Goal: Task Accomplishment & Management: Complete application form

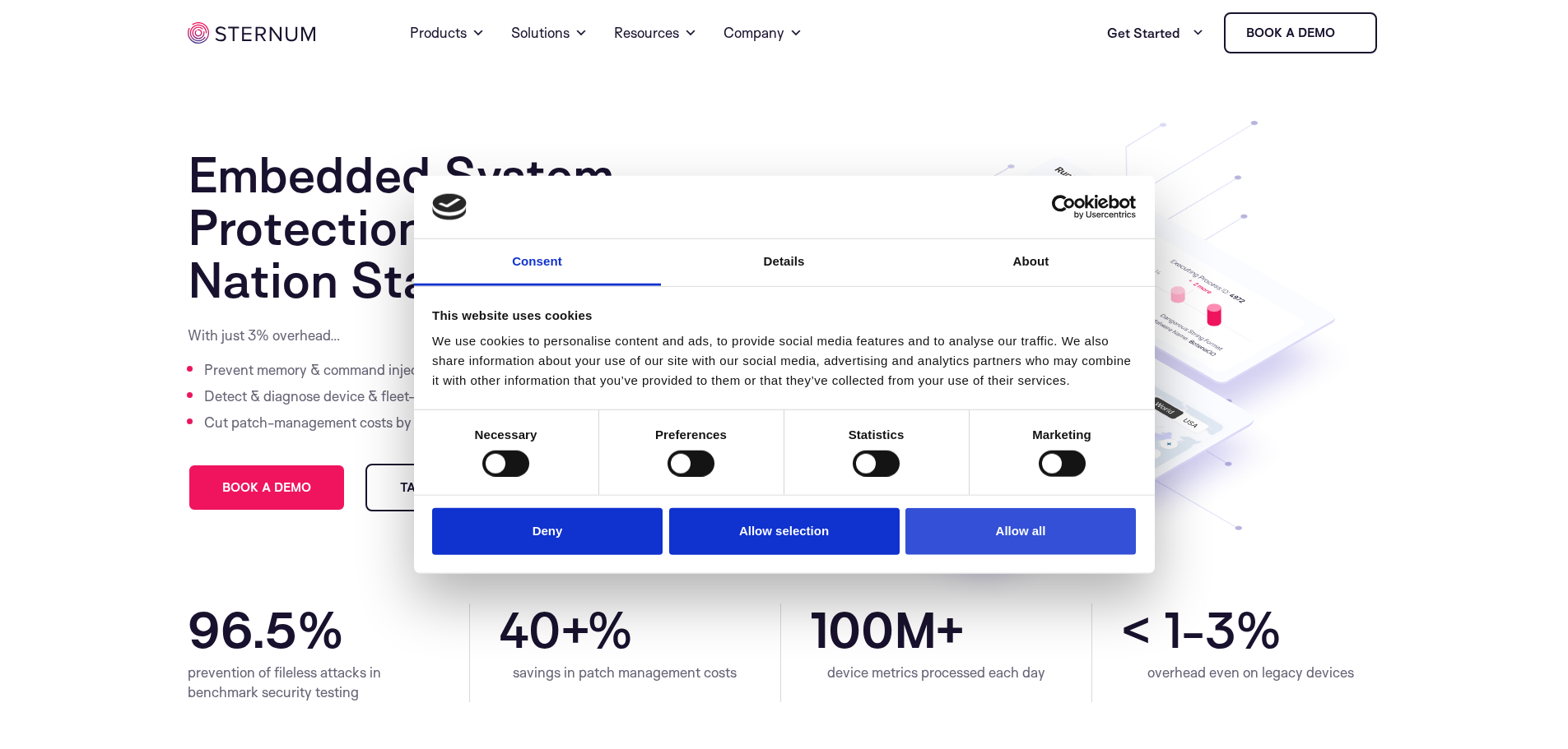
click at [958, 536] on button "Allow all" at bounding box center [1020, 531] width 230 height 47
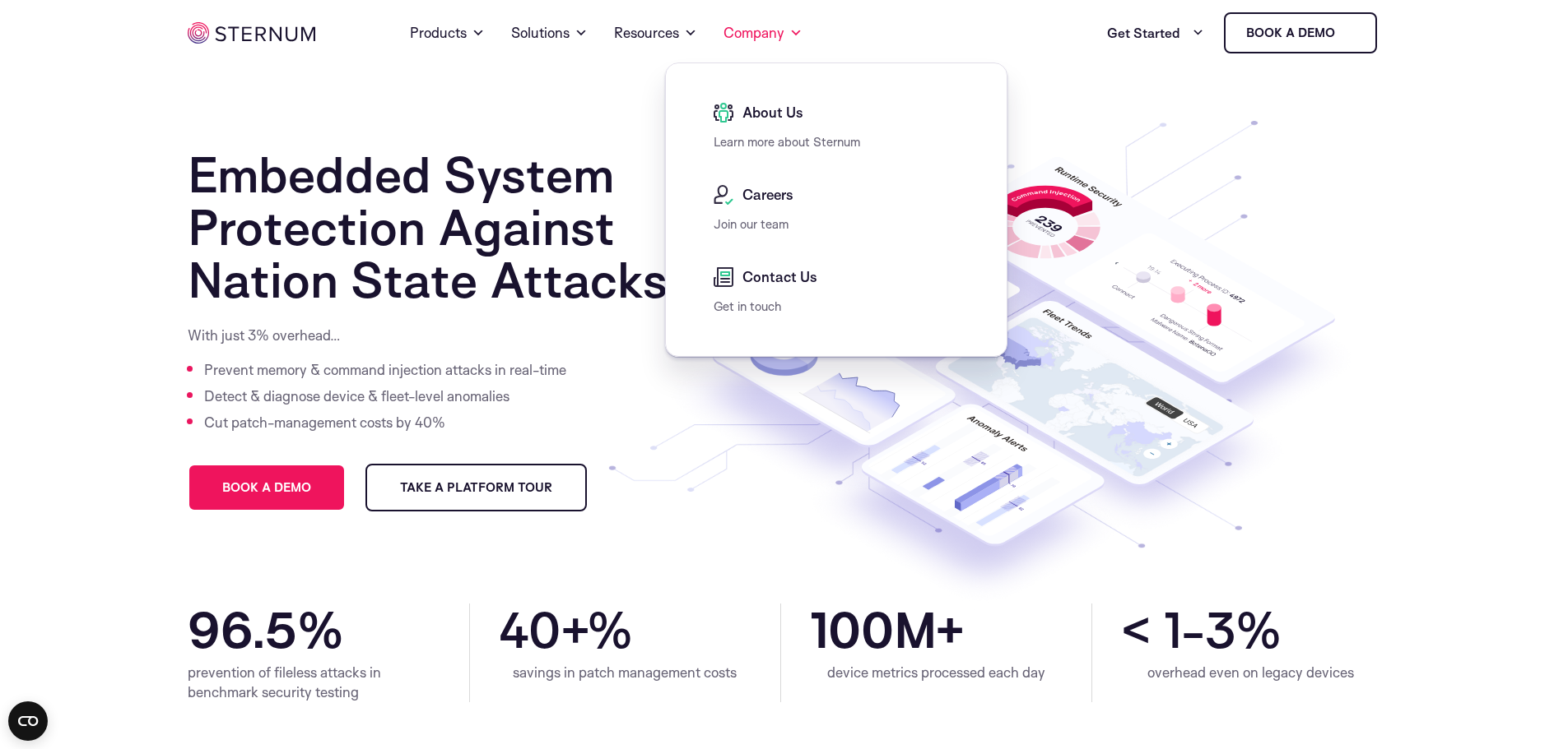
click at [755, 215] on p "Join our team" at bounding box center [840, 224] width 254 height 19
click at [778, 31] on link "Company" at bounding box center [762, 32] width 79 height 59
click at [755, 204] on span "Careers" at bounding box center [766, 195] width 55 height 19
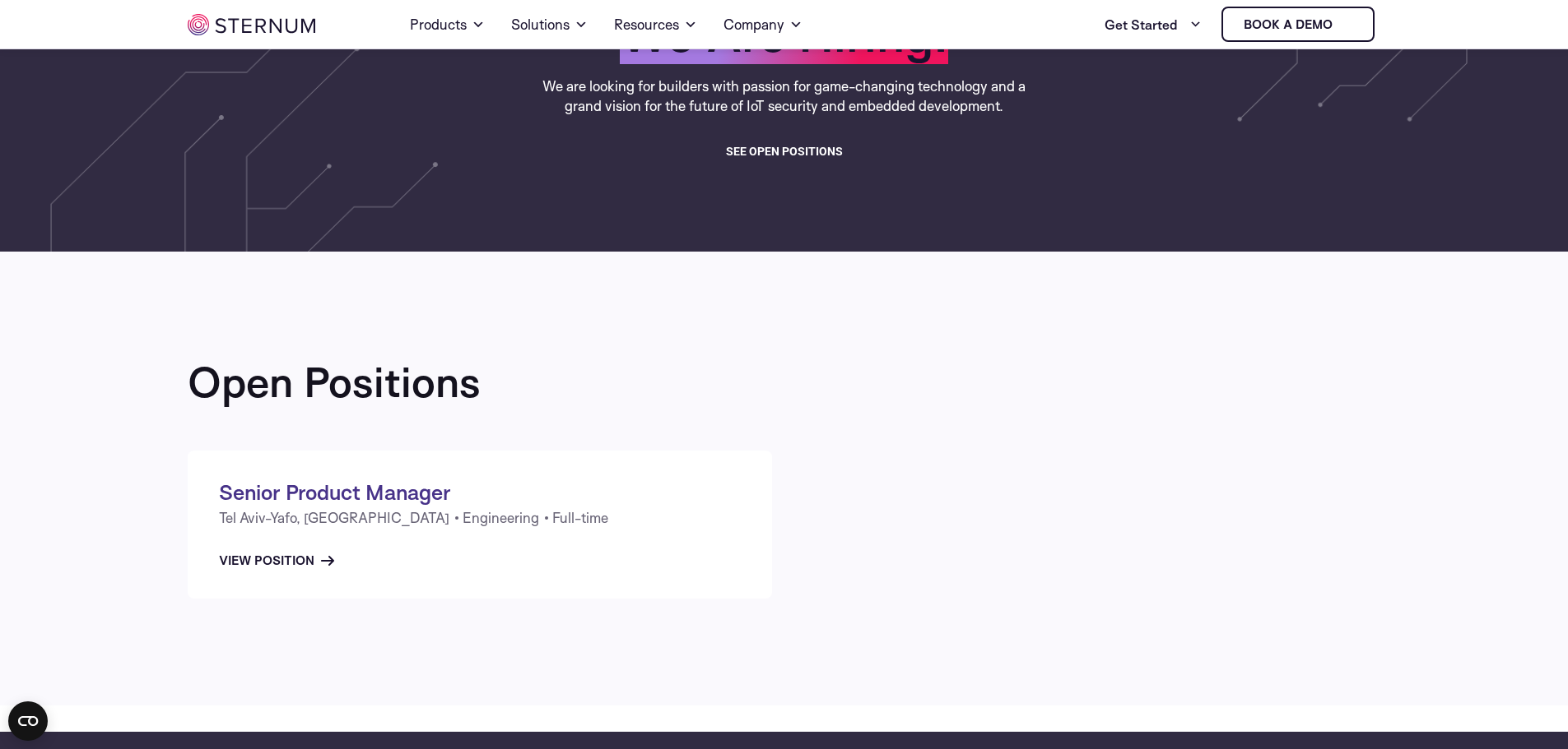
scroll to position [235, 0]
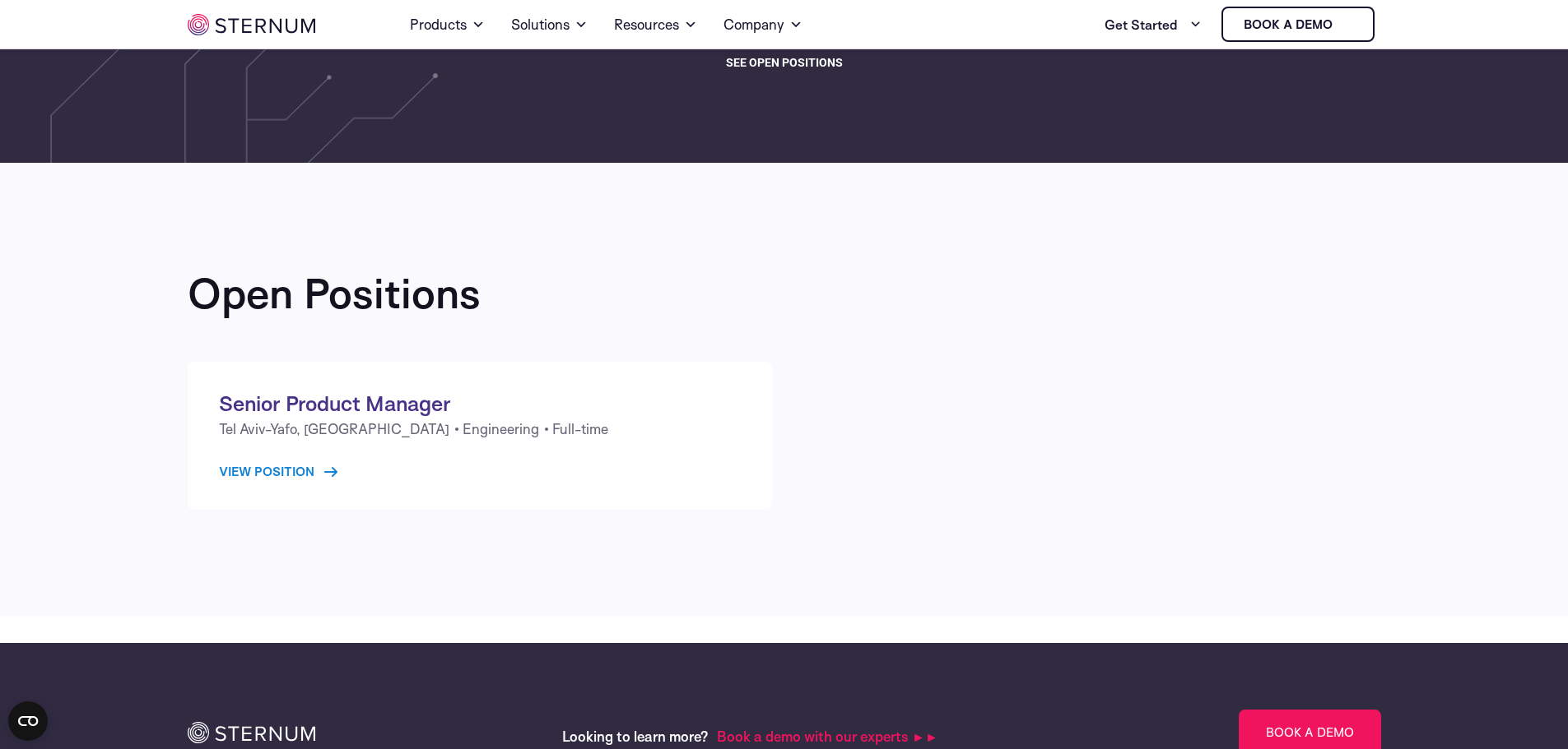
click at [290, 468] on link "View Position" at bounding box center [278, 472] width 119 height 19
